Goal: Information Seeking & Learning: Find specific fact

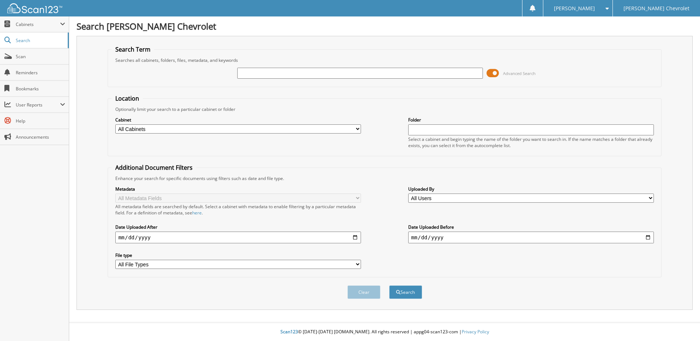
click at [263, 73] on input "text" at bounding box center [360, 73] width 246 height 11
type input "179126"
click at [389, 286] on button "Search" at bounding box center [405, 293] width 33 height 14
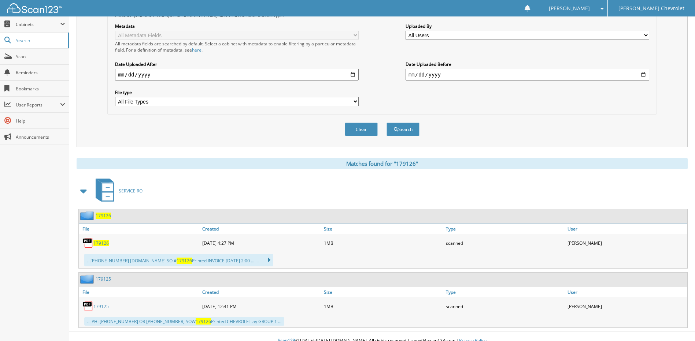
scroll to position [172, 0]
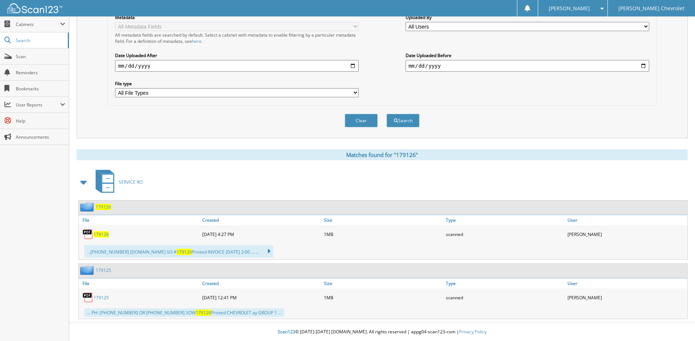
click at [106, 236] on span "179126" at bounding box center [100, 235] width 15 height 6
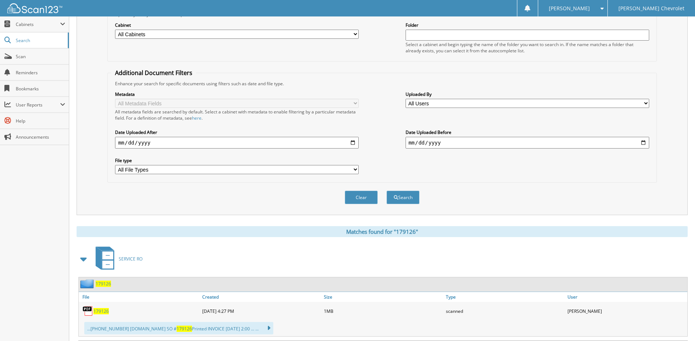
scroll to position [62, 0]
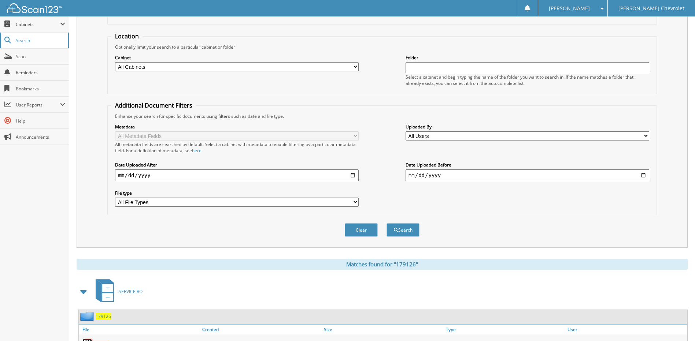
click at [33, 39] on span "Search" at bounding box center [40, 40] width 48 height 6
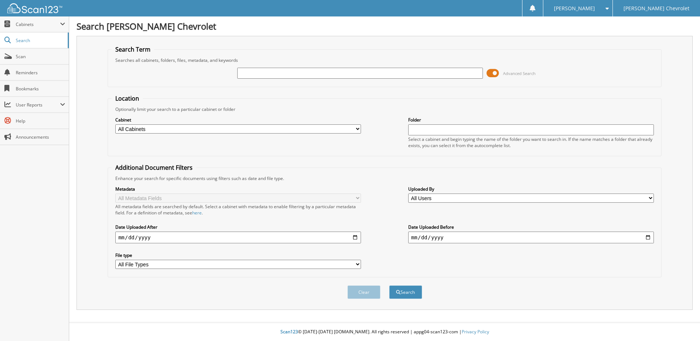
drag, startPoint x: 258, startPoint y: 71, endPoint x: 262, endPoint y: 73, distance: 4.4
click at [258, 71] on input "text" at bounding box center [360, 73] width 246 height 11
type input "193946"
click at [389, 286] on button "Search" at bounding box center [405, 293] width 33 height 14
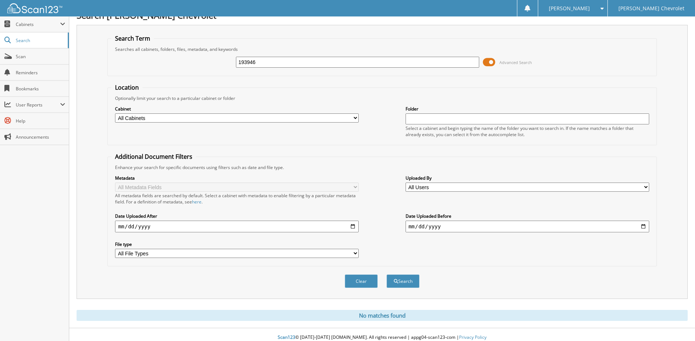
scroll to position [17, 0]
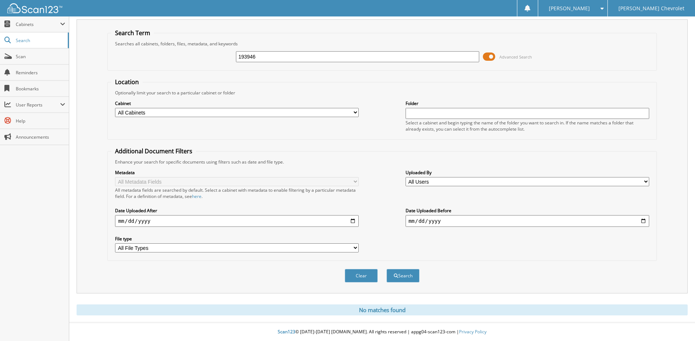
click at [279, 57] on input "193946" at bounding box center [358, 56] width 244 height 11
type input "173946"
click at [387, 269] on button "Search" at bounding box center [403, 276] width 33 height 14
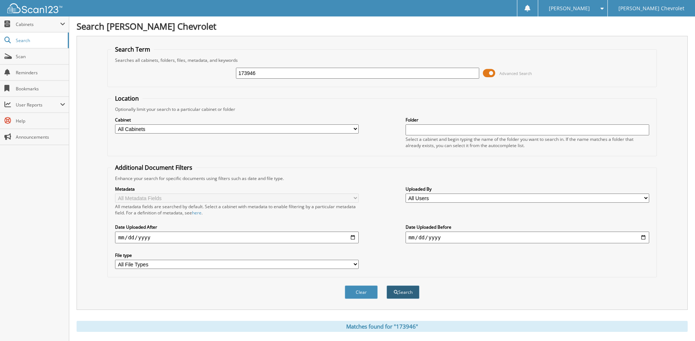
click at [405, 292] on button "Search" at bounding box center [403, 293] width 33 height 14
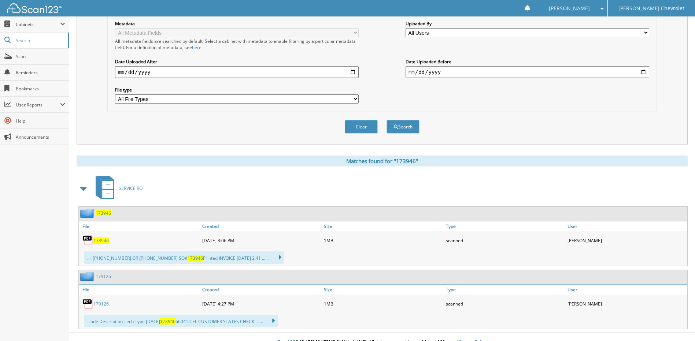
scroll to position [176, 0]
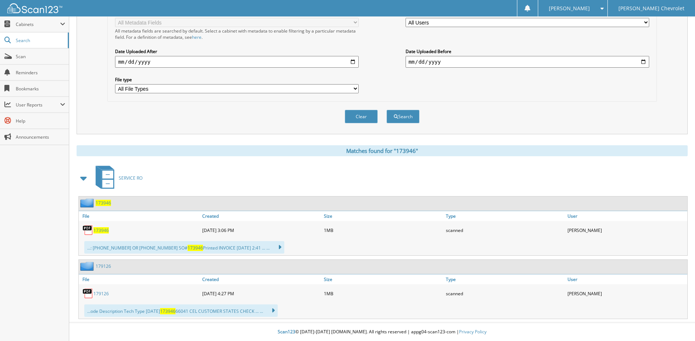
click at [104, 229] on span "173946" at bounding box center [100, 231] width 15 height 6
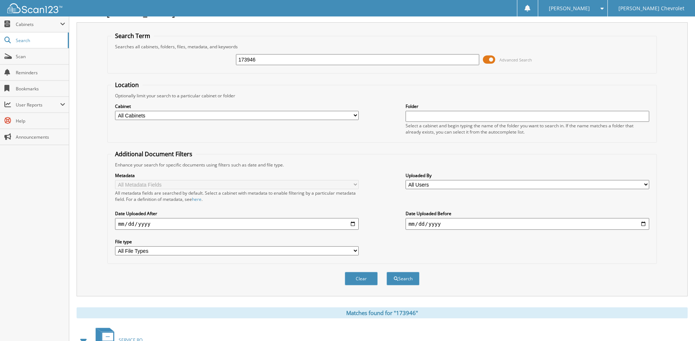
scroll to position [0, 0]
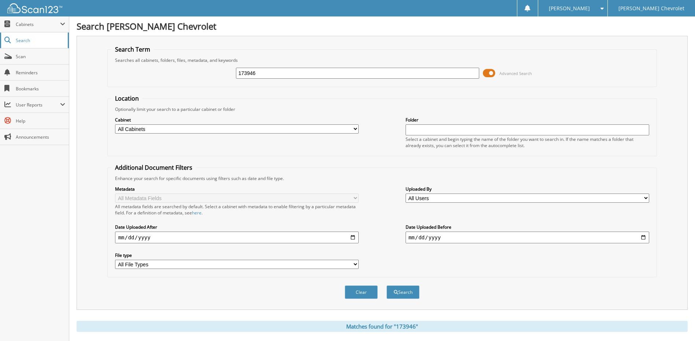
click at [36, 42] on span "Search" at bounding box center [40, 40] width 48 height 6
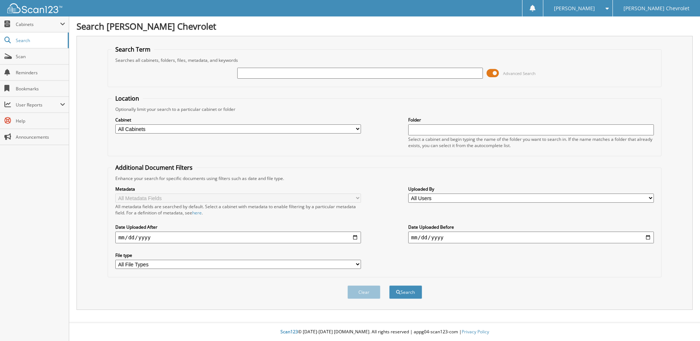
click at [273, 71] on input "text" at bounding box center [360, 73] width 246 height 11
type input "179126"
click at [389, 286] on button "Search" at bounding box center [405, 293] width 33 height 14
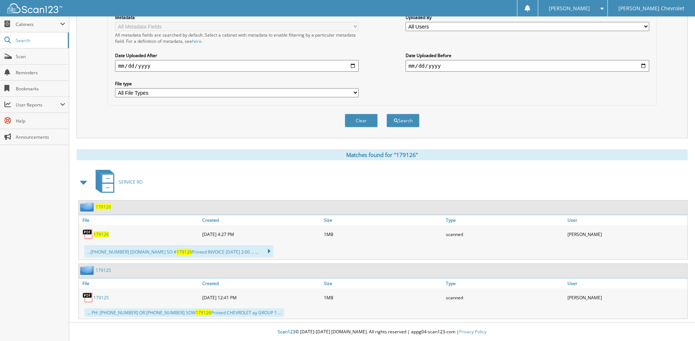
scroll to position [172, 0]
click at [103, 229] on div "179126" at bounding box center [140, 234] width 122 height 15
click at [106, 234] on span "179126" at bounding box center [100, 235] width 15 height 6
